Goal: Information Seeking & Learning: Learn about a topic

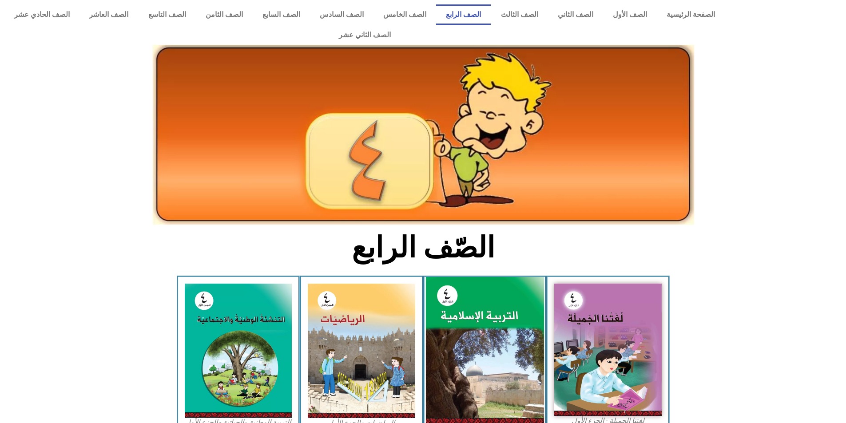
scroll to position [246, 0]
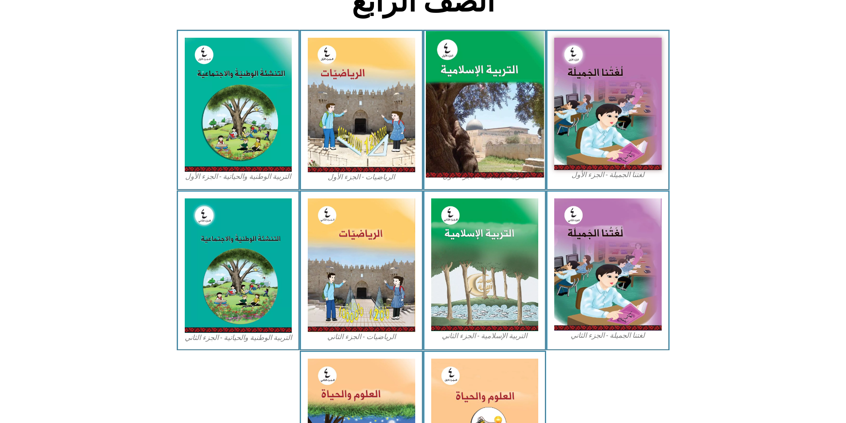
click at [471, 111] on img at bounding box center [484, 104] width 118 height 147
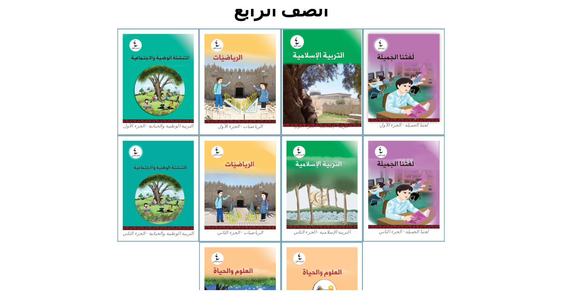
scroll to position [266, 0]
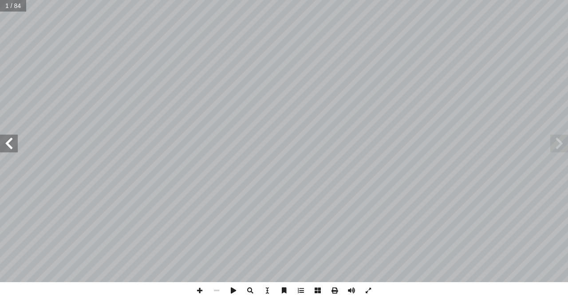
click at [9, 150] on span at bounding box center [9, 144] width 18 height 18
click at [9, 149] on span at bounding box center [9, 144] width 18 height 18
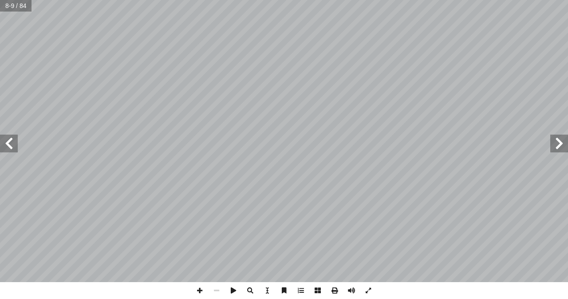
click at [9, 150] on span at bounding box center [9, 144] width 18 height 18
click at [200, 290] on span at bounding box center [199, 290] width 17 height 17
click at [9, 144] on span at bounding box center [9, 144] width 18 height 18
